Goal: Task Accomplishment & Management: Manage account settings

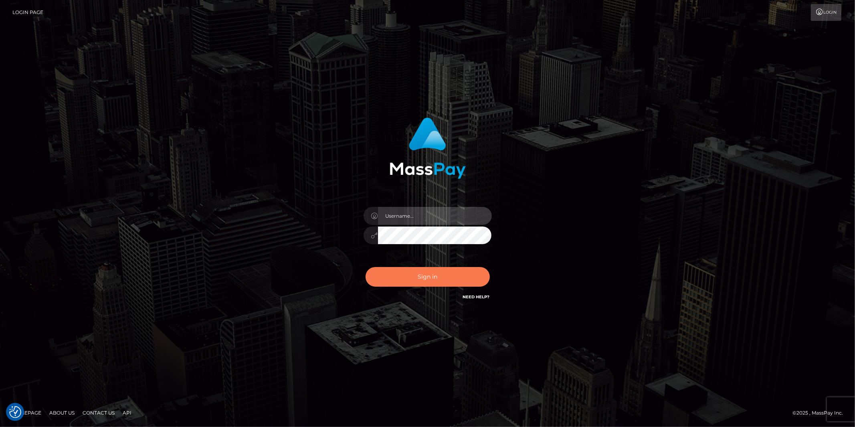
type input "Jonathan.megabonanza"
click at [414, 275] on button "Sign in" at bounding box center [428, 277] width 124 height 20
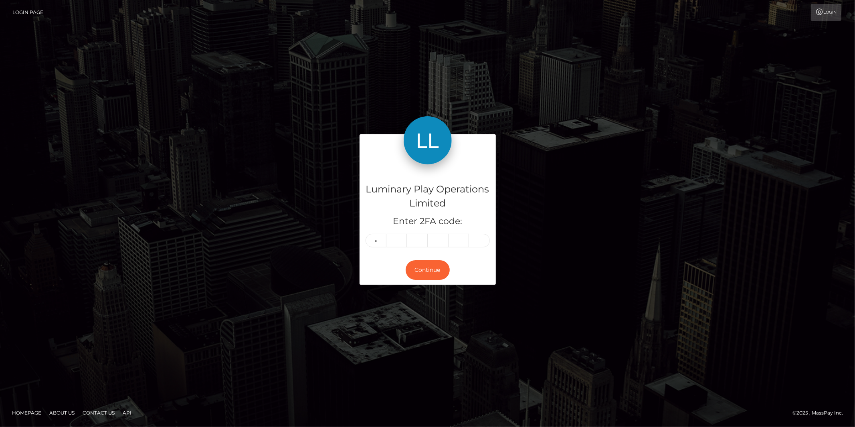
type input "3"
type input "0"
type input "6"
type input "0"
type input "3"
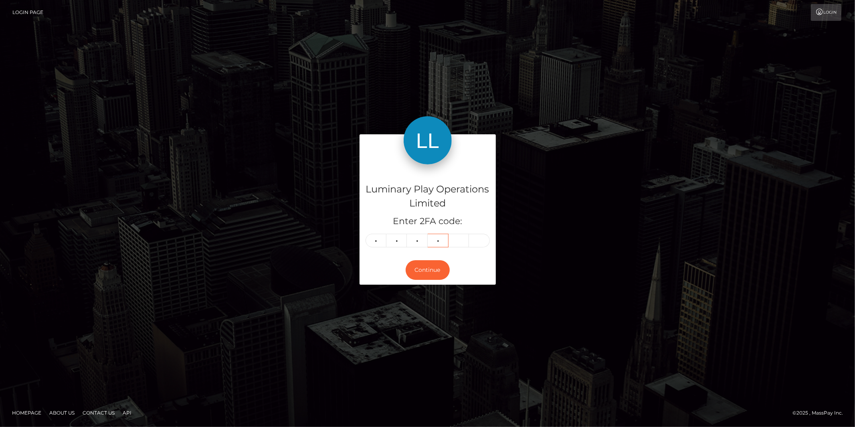
type input "0"
type input "4"
type input "6"
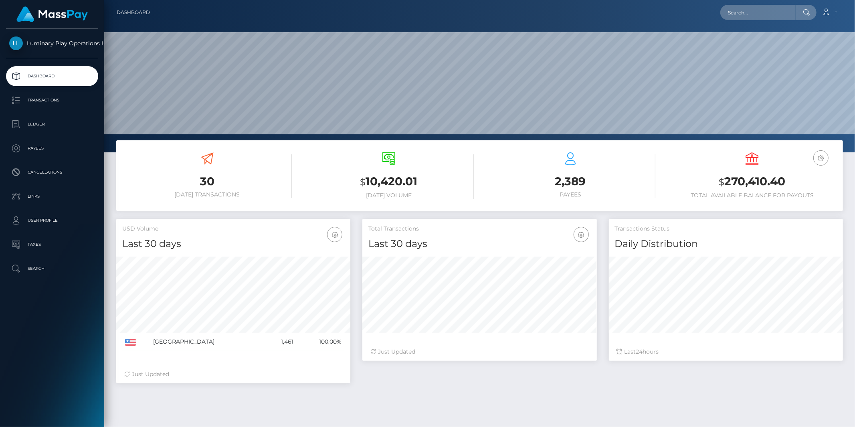
scroll to position [142, 234]
drag, startPoint x: 794, startPoint y: 183, endPoint x: 726, endPoint y: 180, distance: 67.4
click at [726, 180] on h3 "$ 270,410.40" at bounding box center [752, 182] width 170 height 16
copy h3 "270,410.40"
